Goal: Find specific page/section: Find specific page/section

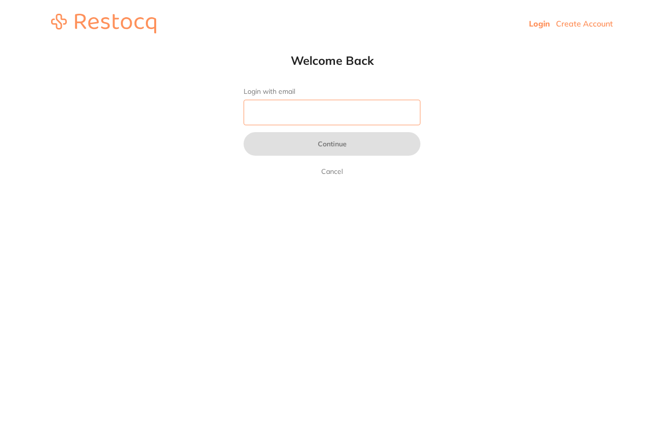
click at [367, 108] on input "Login with email" at bounding box center [332, 113] width 177 height 26
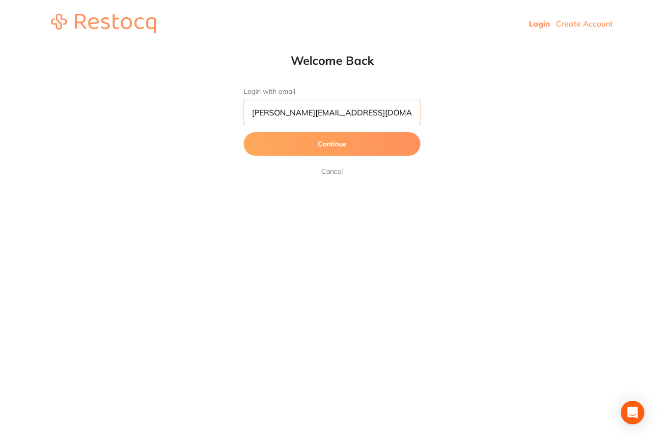
type input "[PERSON_NAME][EMAIL_ADDRESS][DOMAIN_NAME]"
click at [332, 144] on button "Continue" at bounding box center [332, 144] width 177 height 24
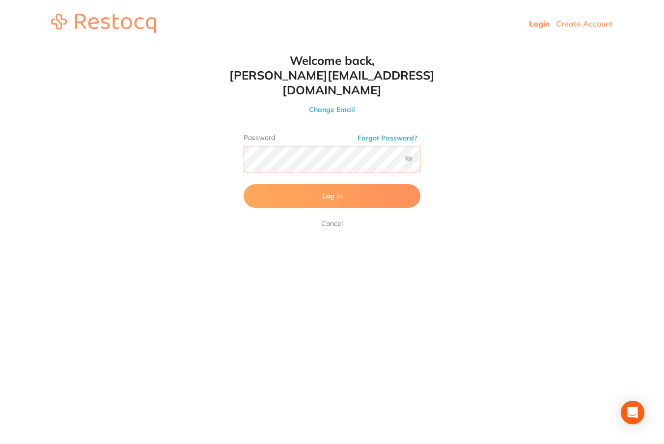
click at [332, 184] on button "Log In" at bounding box center [332, 196] width 177 height 24
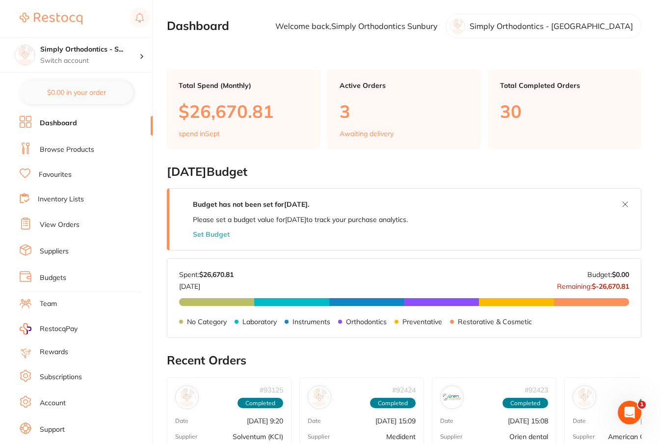
click at [83, 197] on link "Inventory Lists" at bounding box center [61, 199] width 46 height 10
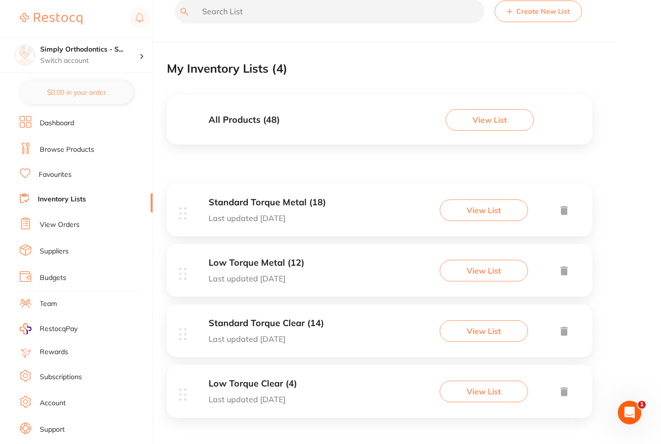
scroll to position [20, 0]
click at [277, 204] on h3 "Standard Torque Metal (18)" at bounding box center [267, 203] width 117 height 10
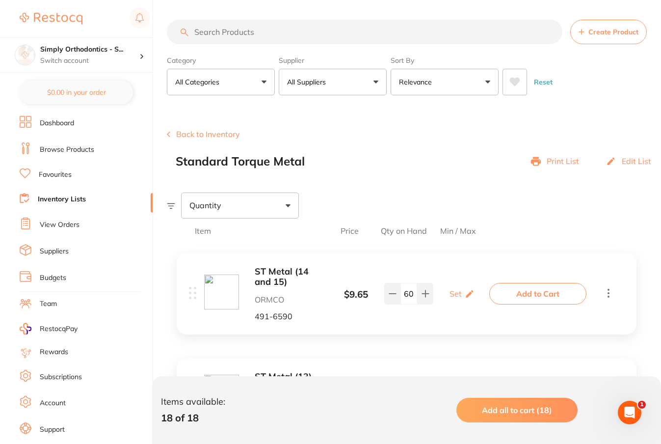
click at [226, 35] on input "search" at bounding box center [365, 32] width 396 height 25
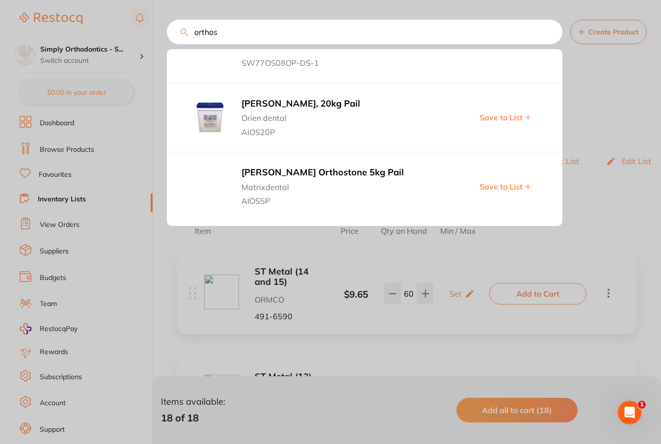
scroll to position [2171, 0]
type input "ortho"
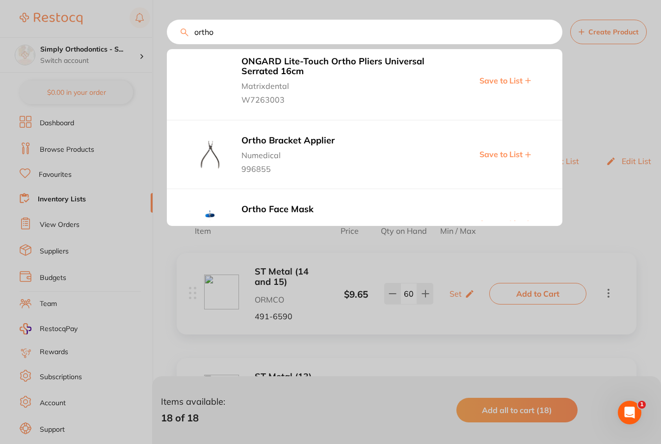
scroll to position [1175, 0]
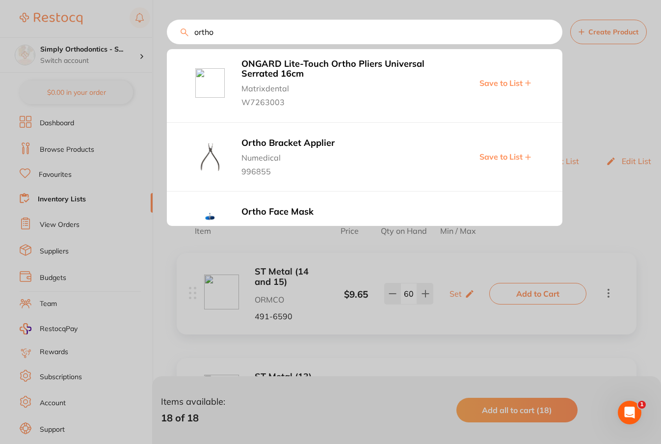
click at [551, 35] on input "ortho" at bounding box center [365, 32] width 396 height 25
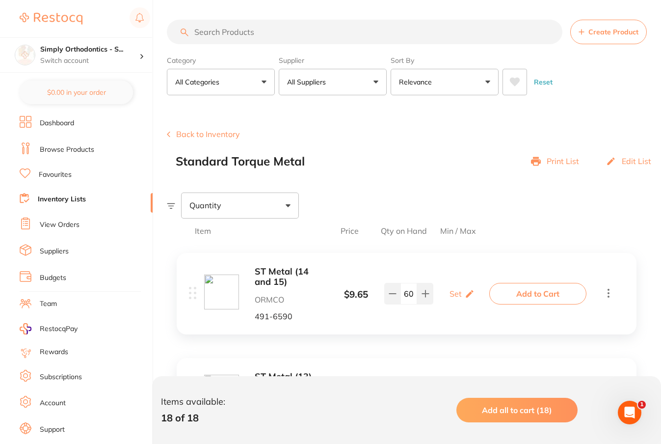
scroll to position [0, 0]
click at [205, 135] on button "Back to Inventory" at bounding box center [203, 134] width 73 height 9
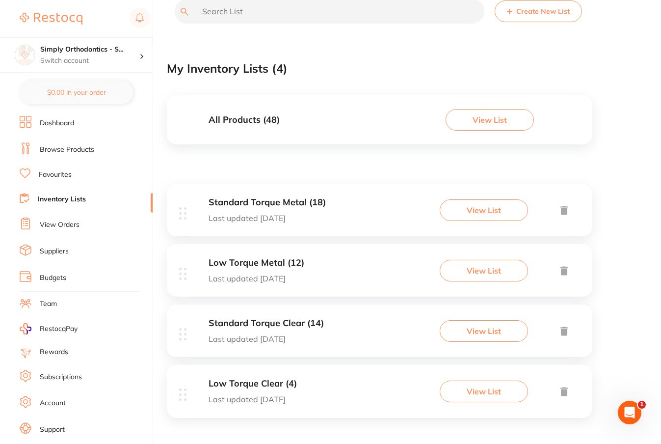
scroll to position [20, 0]
click at [479, 121] on button "View List" at bounding box center [490, 120] width 88 height 22
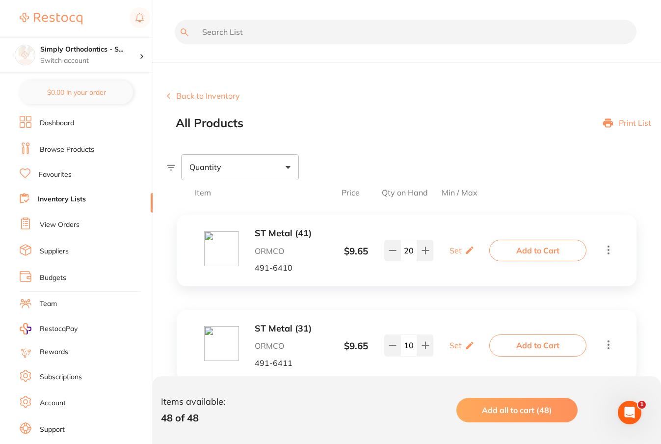
click at [53, 225] on link "View Orders" at bounding box center [60, 225] width 40 height 10
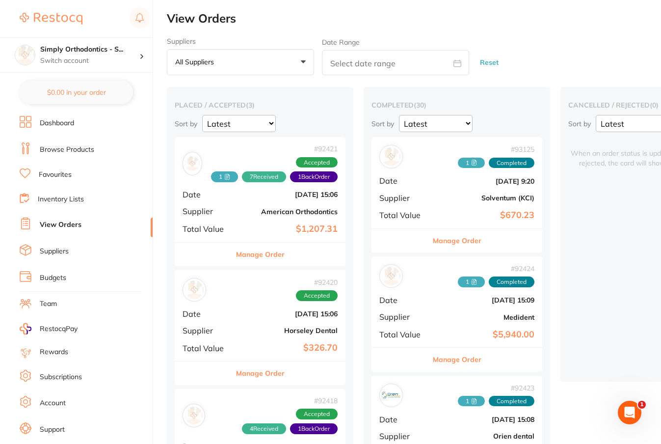
click at [61, 202] on link "Inventory Lists" at bounding box center [61, 199] width 46 height 10
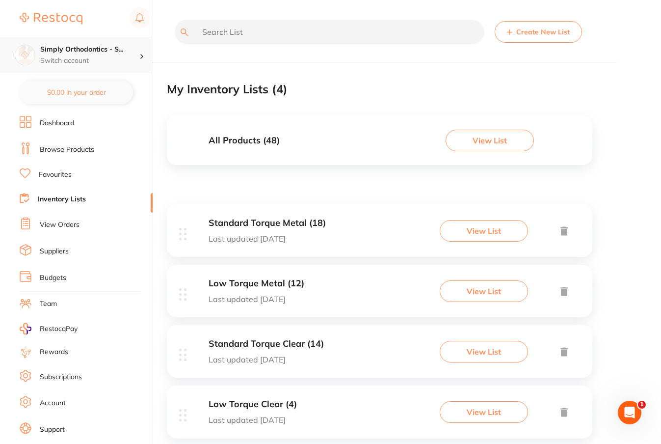
click at [112, 54] on h4 "Simply Orthodontics - S..." at bounding box center [89, 50] width 99 height 10
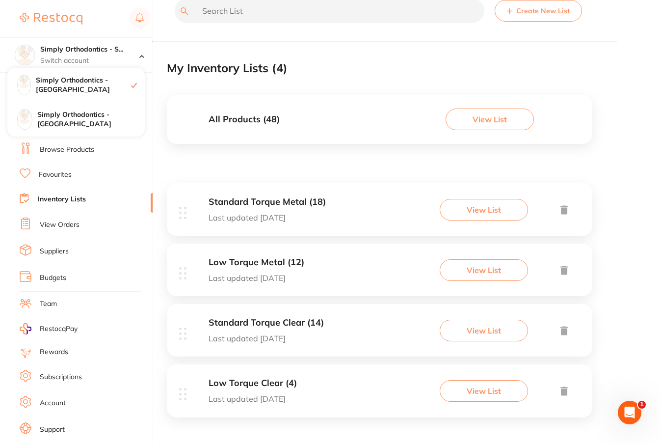
scroll to position [20, 0]
click at [505, 122] on button "View List" at bounding box center [490, 120] width 88 height 22
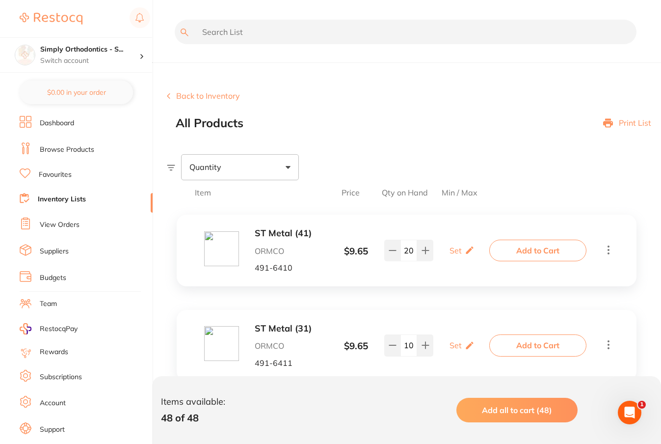
click at [70, 170] on link "Favourites" at bounding box center [55, 175] width 33 height 10
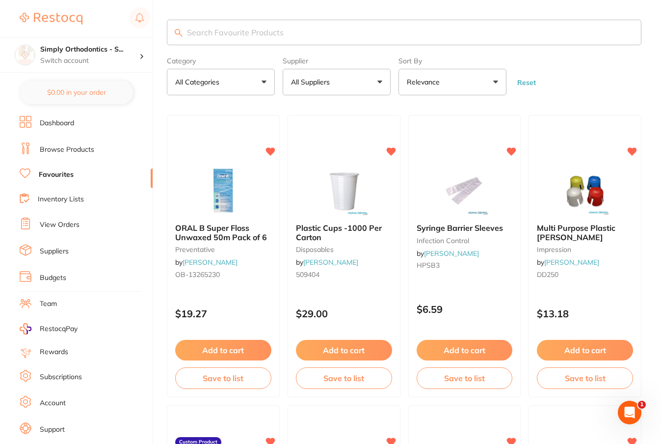
click at [321, 85] on p "All Suppliers" at bounding box center [312, 82] width 43 height 10
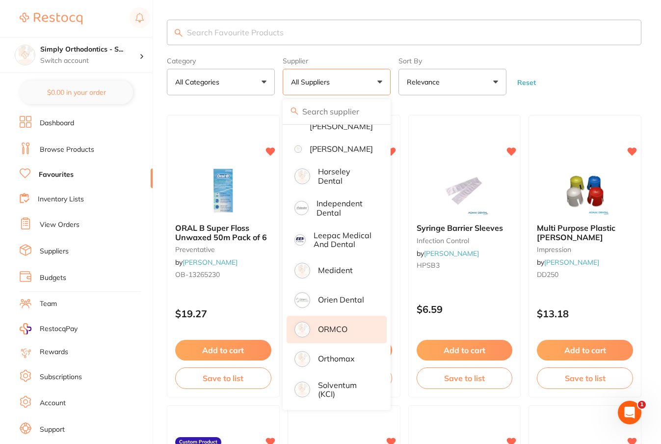
scroll to position [211, 0]
click at [329, 334] on li "ORMCO" at bounding box center [337, 329] width 100 height 27
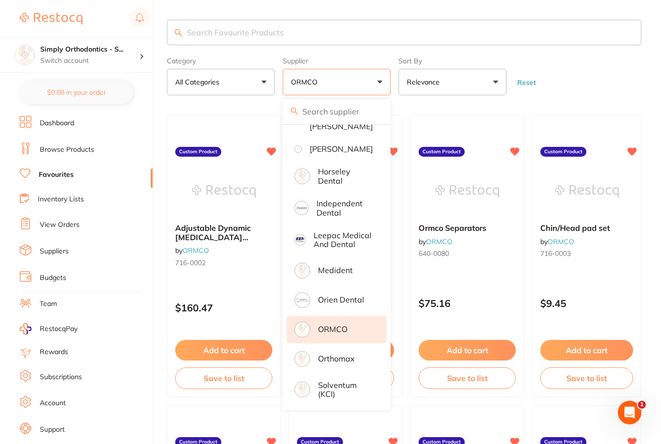
scroll to position [0, 0]
click at [589, 87] on form "Category All Categories All Categories No categories found Clear Category false…" at bounding box center [404, 74] width 475 height 42
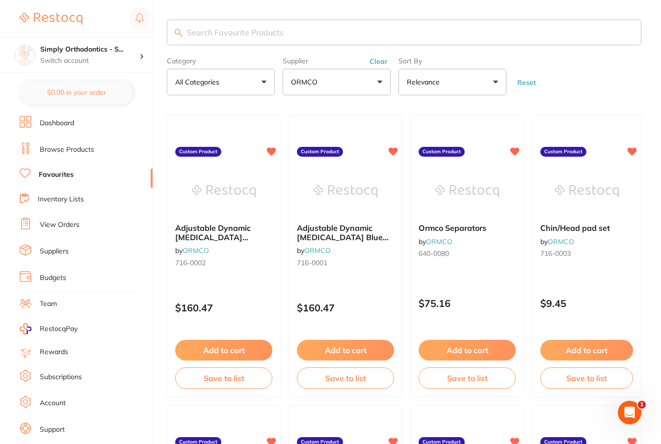
click at [358, 35] on input "search" at bounding box center [404, 33] width 475 height 26
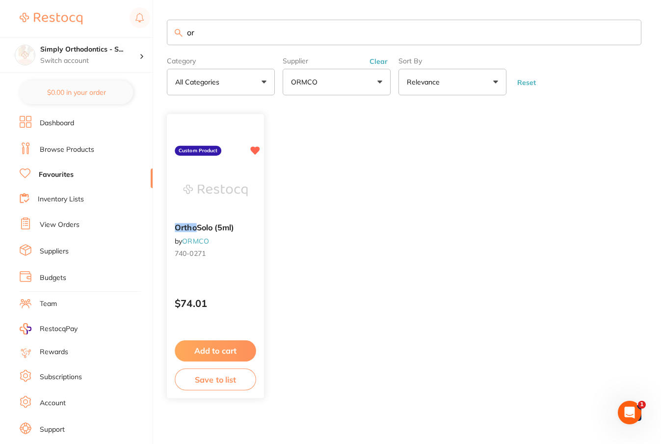
type input "o"
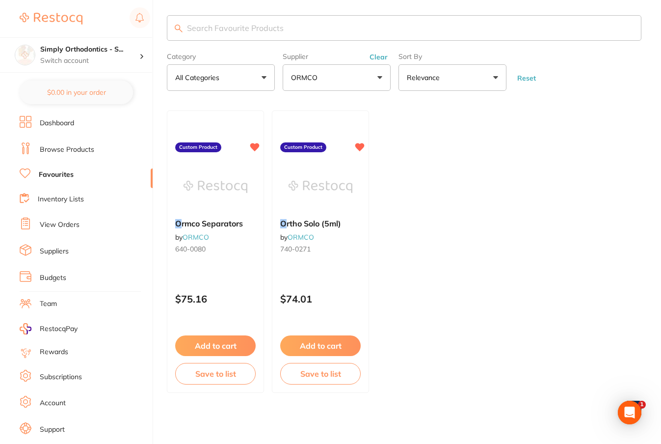
scroll to position [6, 0]
click at [99, 57] on p "Switch account" at bounding box center [89, 61] width 99 height 10
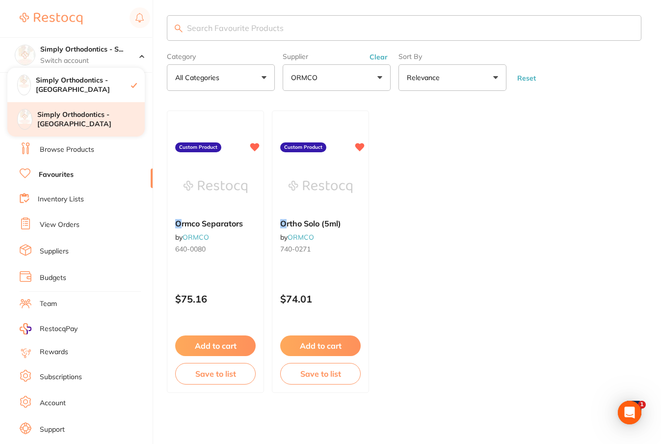
click at [83, 114] on h4 "Simply Orthodontics - [GEOGRAPHIC_DATA]" at bounding box center [91, 119] width 108 height 19
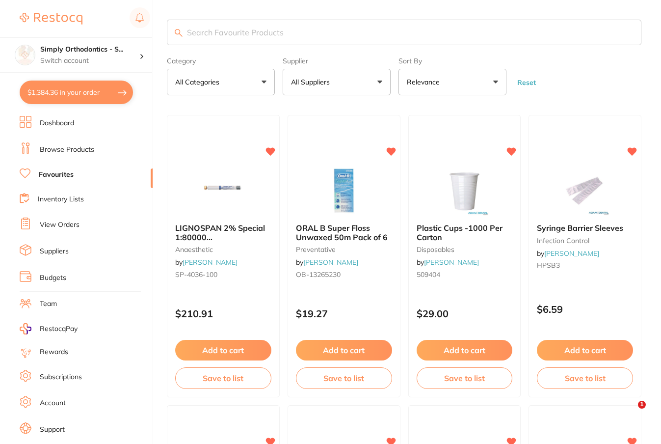
click at [63, 175] on link "Favourites" at bounding box center [56, 175] width 35 height 10
drag, startPoint x: 362, startPoint y: 84, endPoint x: 384, endPoint y: 88, distance: 23.0
click at [361, 84] on button "All Suppliers" at bounding box center [337, 82] width 108 height 27
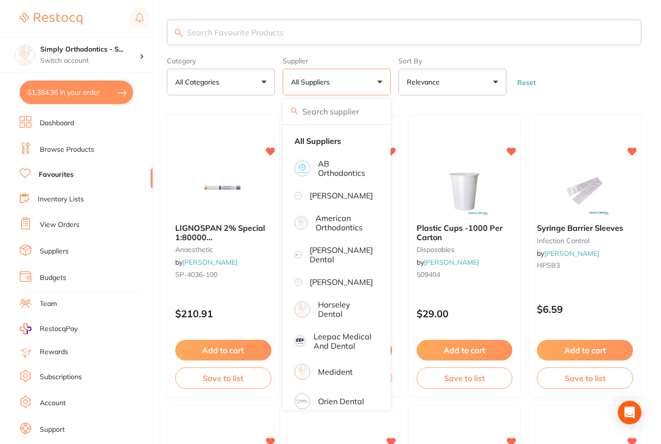
click at [380, 83] on button "All Suppliers" at bounding box center [337, 82] width 108 height 27
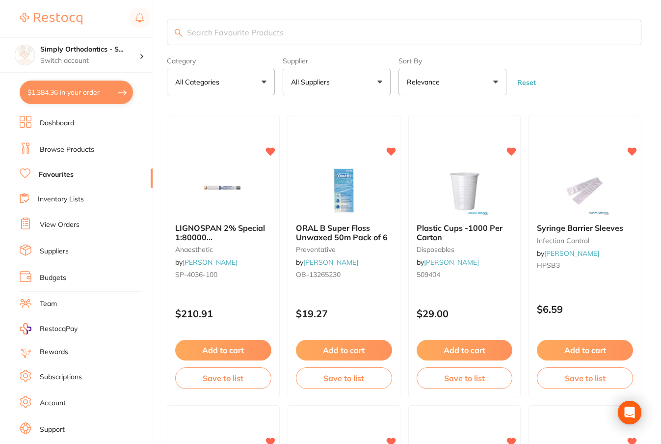
click at [375, 85] on button "All Suppliers" at bounding box center [337, 82] width 108 height 27
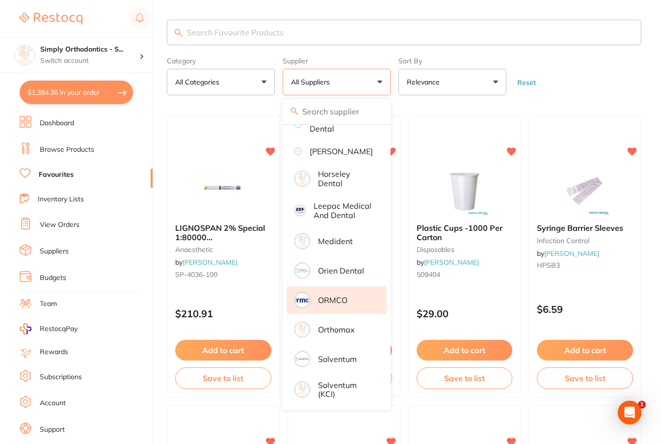
click at [341, 298] on p "ORMCO" at bounding box center [332, 300] width 29 height 9
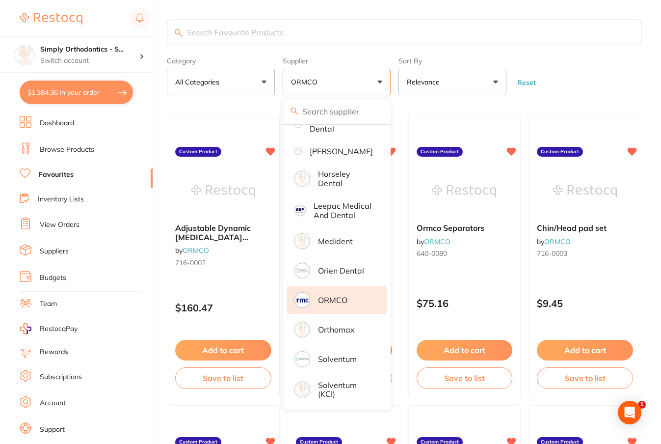
click at [434, 31] on input "search" at bounding box center [404, 33] width 475 height 26
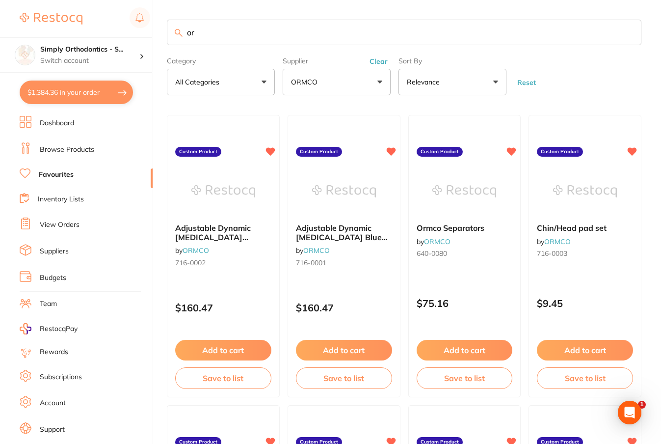
scroll to position [0, 0]
type input "orthos"
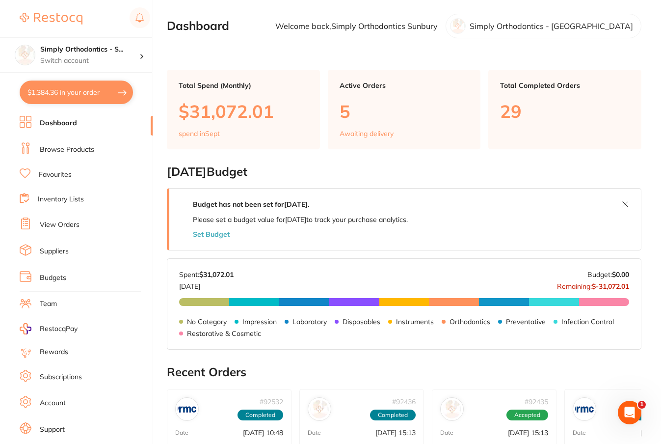
click at [51, 174] on link "Favourites" at bounding box center [55, 175] width 33 height 10
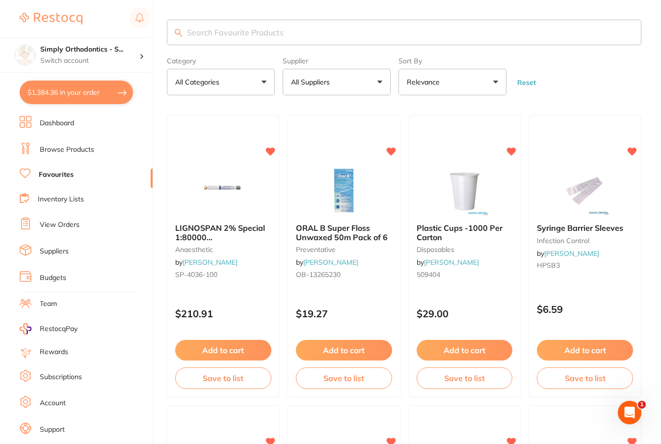
click at [320, 83] on p "All Suppliers" at bounding box center [312, 82] width 43 height 10
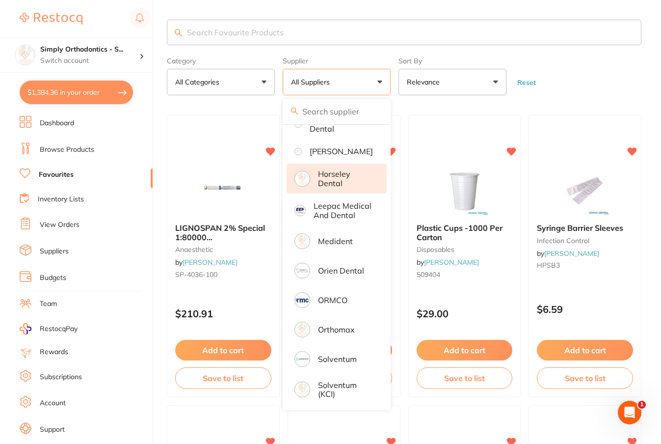
scroll to position [145, 0]
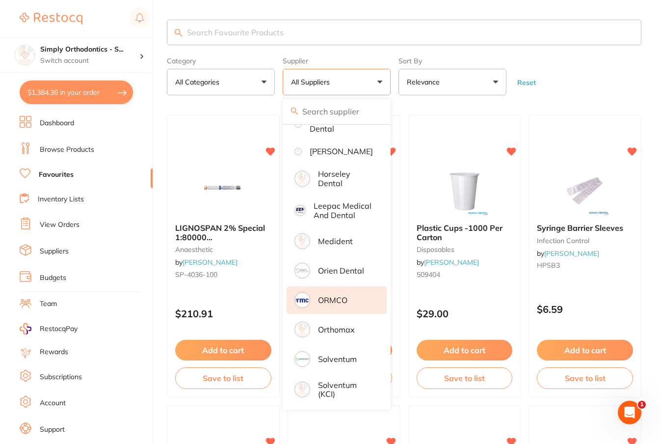
click at [319, 297] on p "ORMCO" at bounding box center [332, 300] width 29 height 9
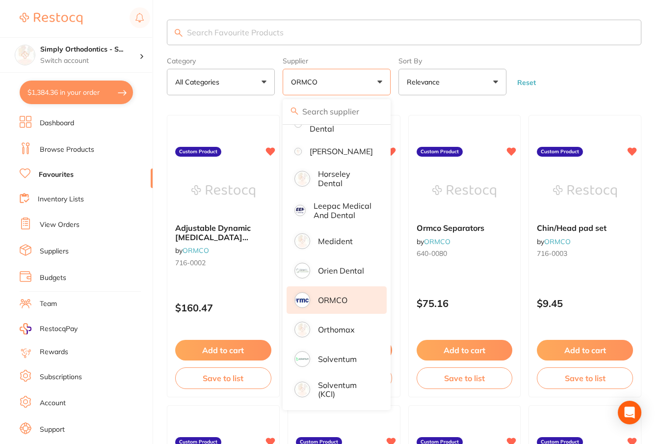
click at [321, 40] on input "search" at bounding box center [404, 33] width 475 height 26
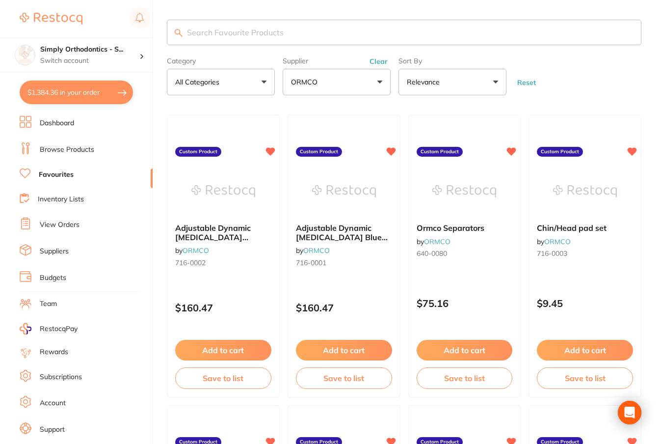
click at [283, 37] on input "search" at bounding box center [404, 33] width 475 height 26
type input "clear"
